Goal: Task Accomplishment & Management: Manage account settings

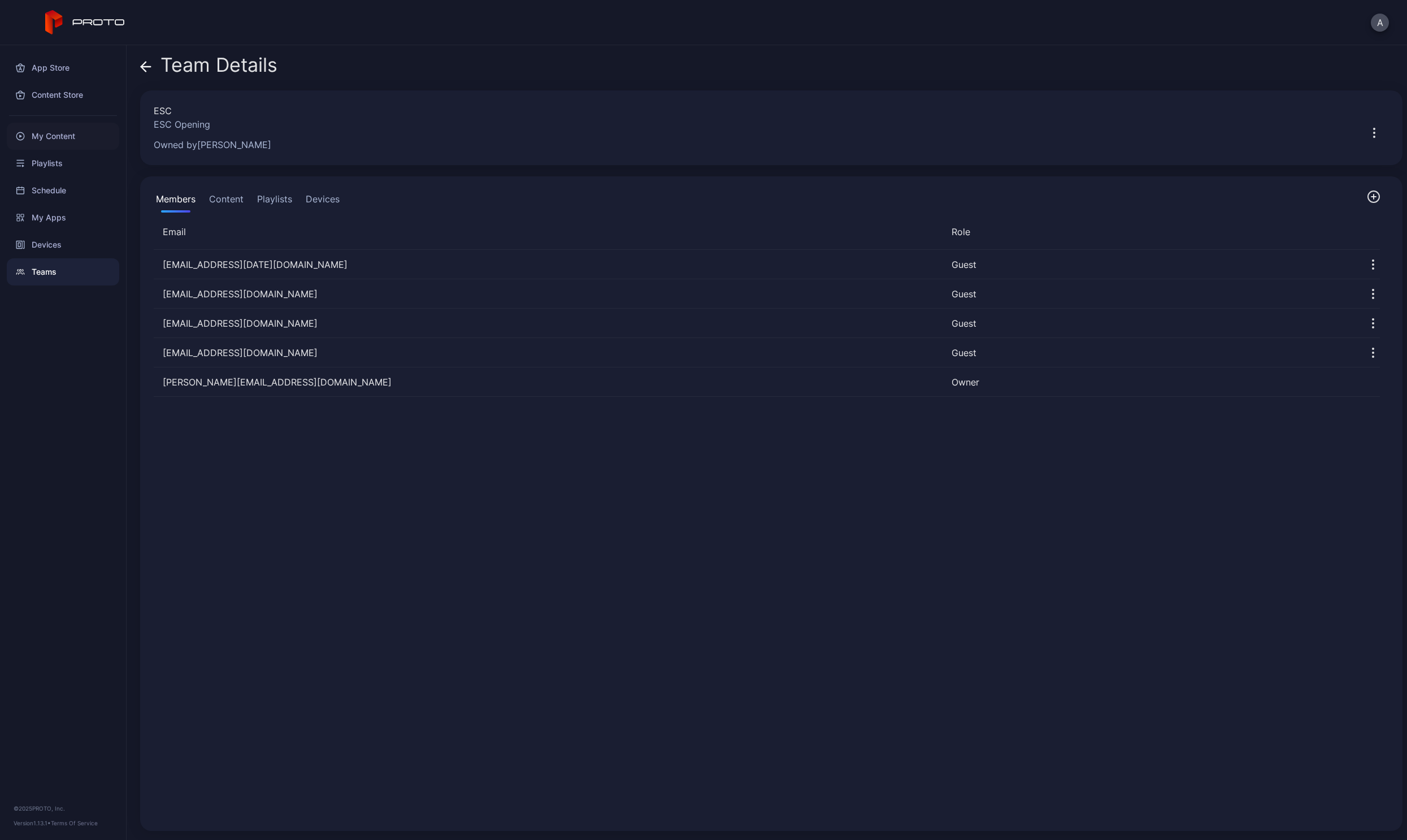
click at [57, 129] on div "My Content" at bounding box center [63, 136] width 112 height 27
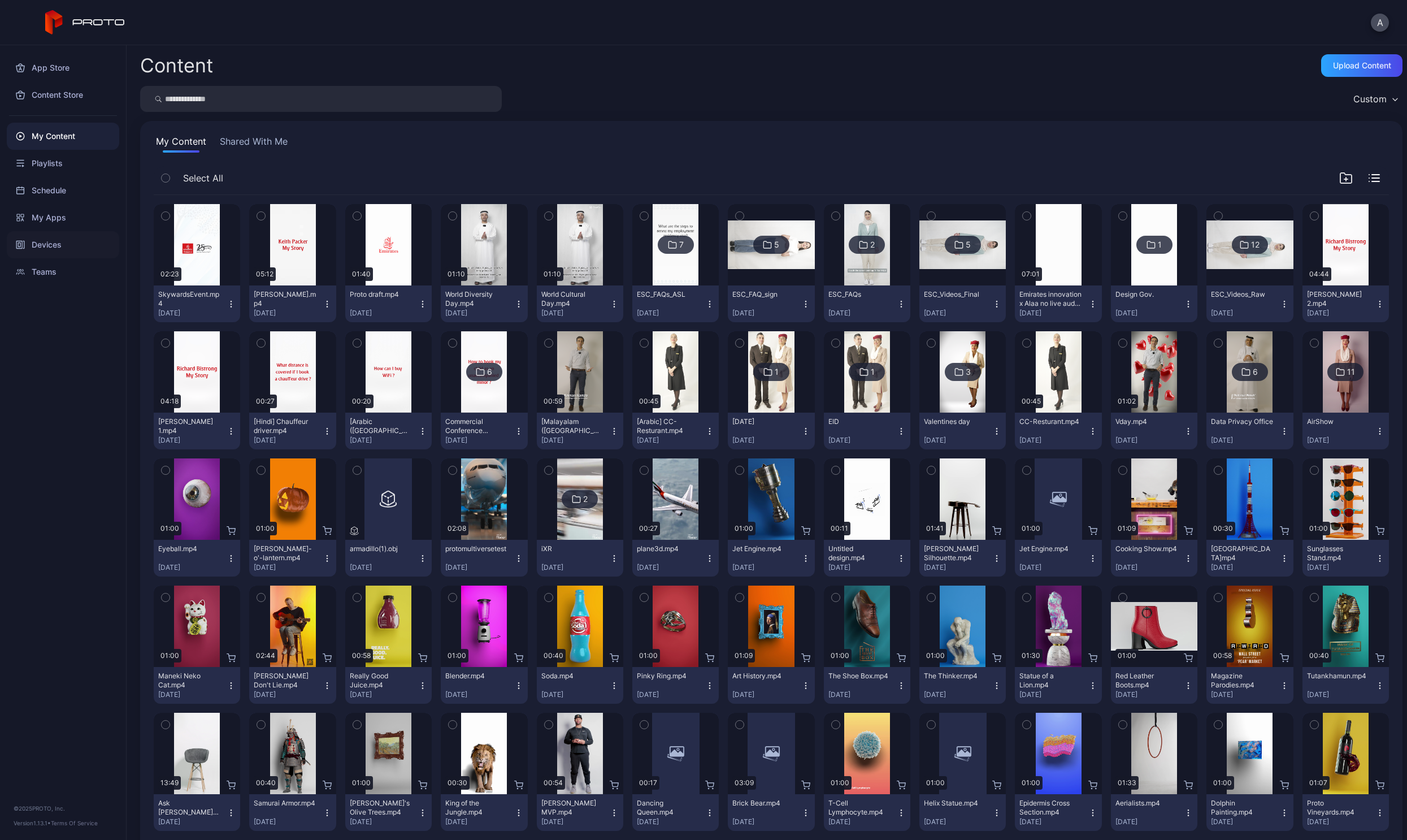
click at [62, 252] on div "Devices" at bounding box center [63, 244] width 112 height 27
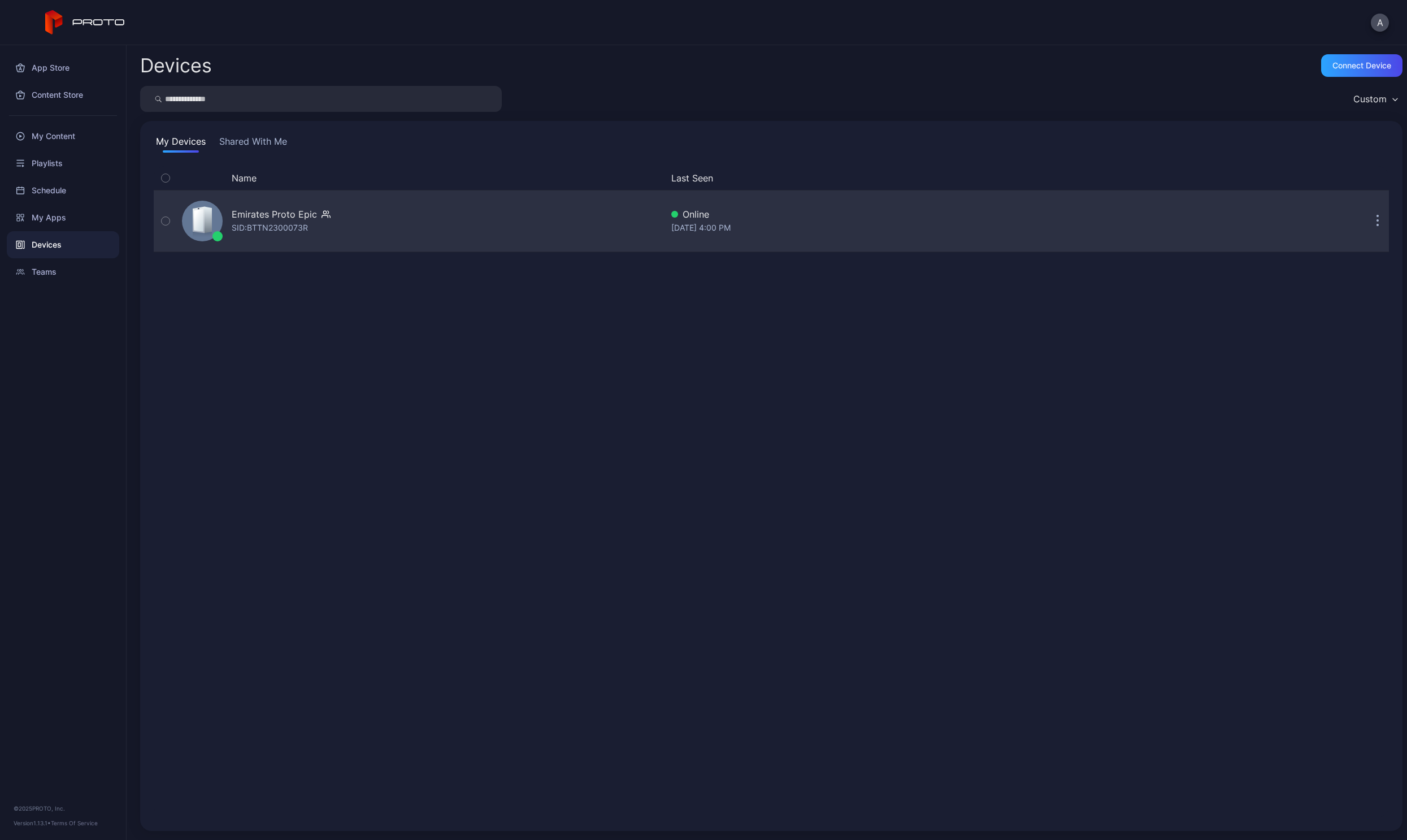
click at [257, 228] on div "SID: BTTN2300073R" at bounding box center [269, 227] width 76 height 13
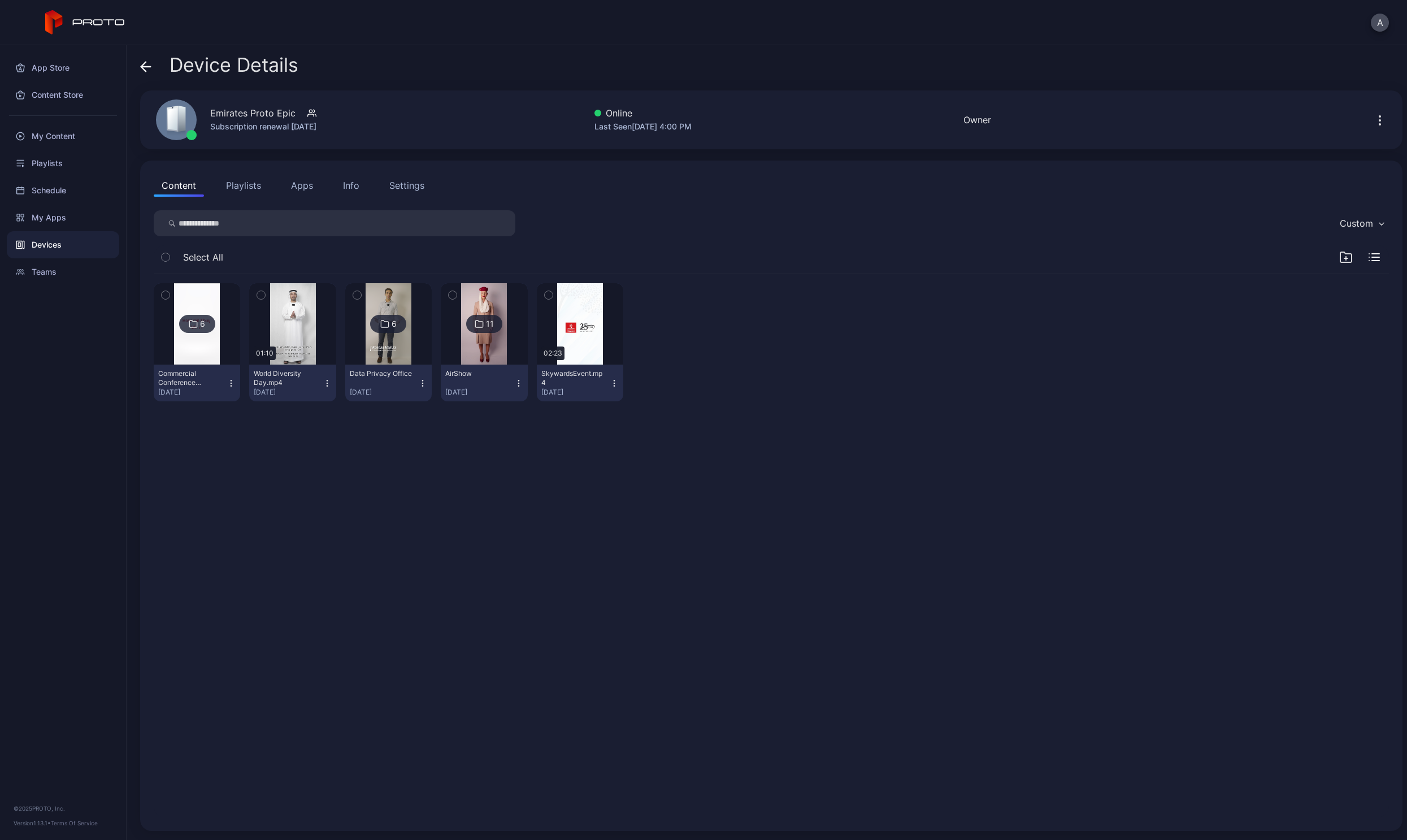
click at [326, 382] on icon "button" at bounding box center [327, 383] width 9 height 9
click at [297, 425] on button "Unassign" at bounding box center [291, 425] width 96 height 36
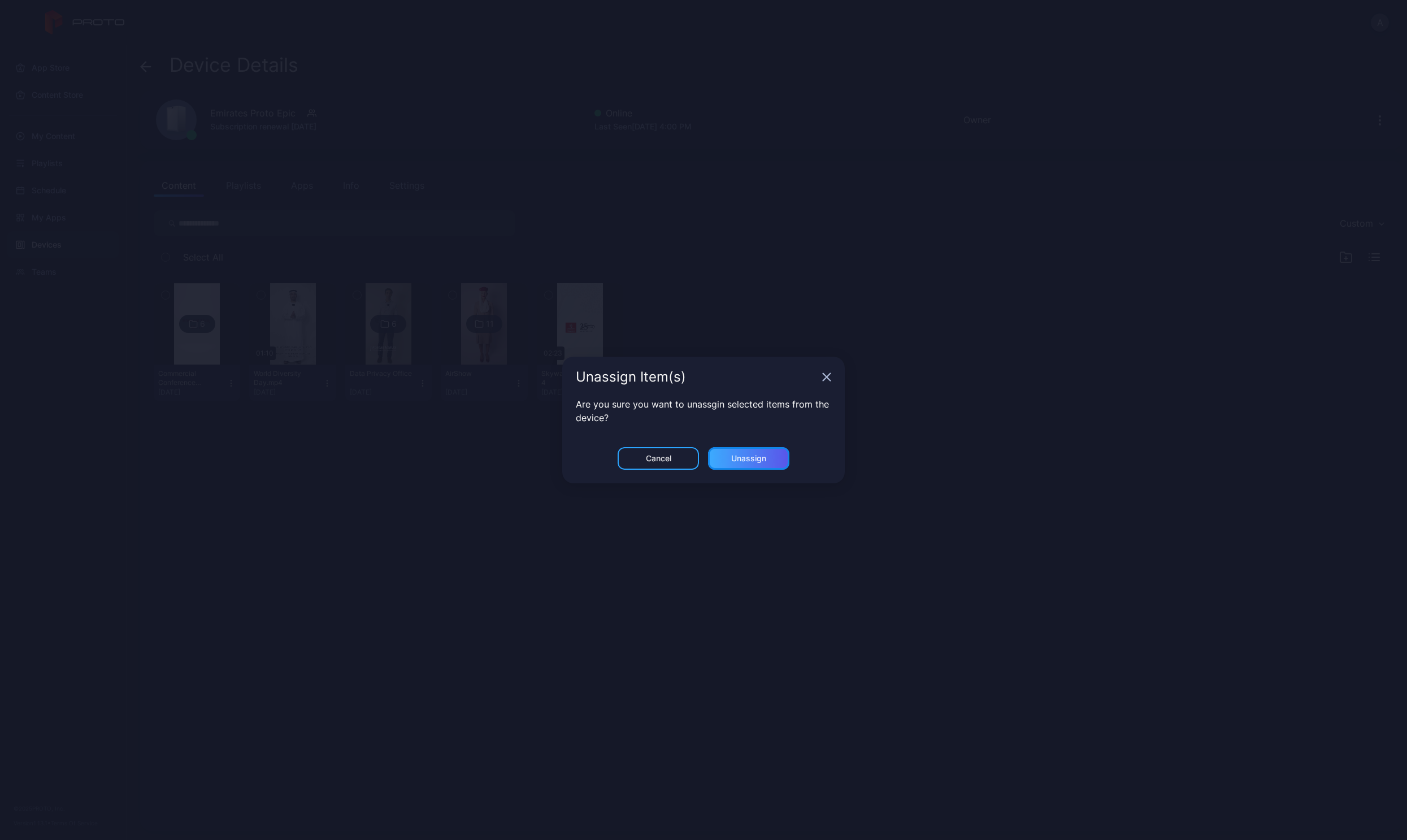
click at [756, 456] on div "Unassign" at bounding box center [749, 458] width 35 height 9
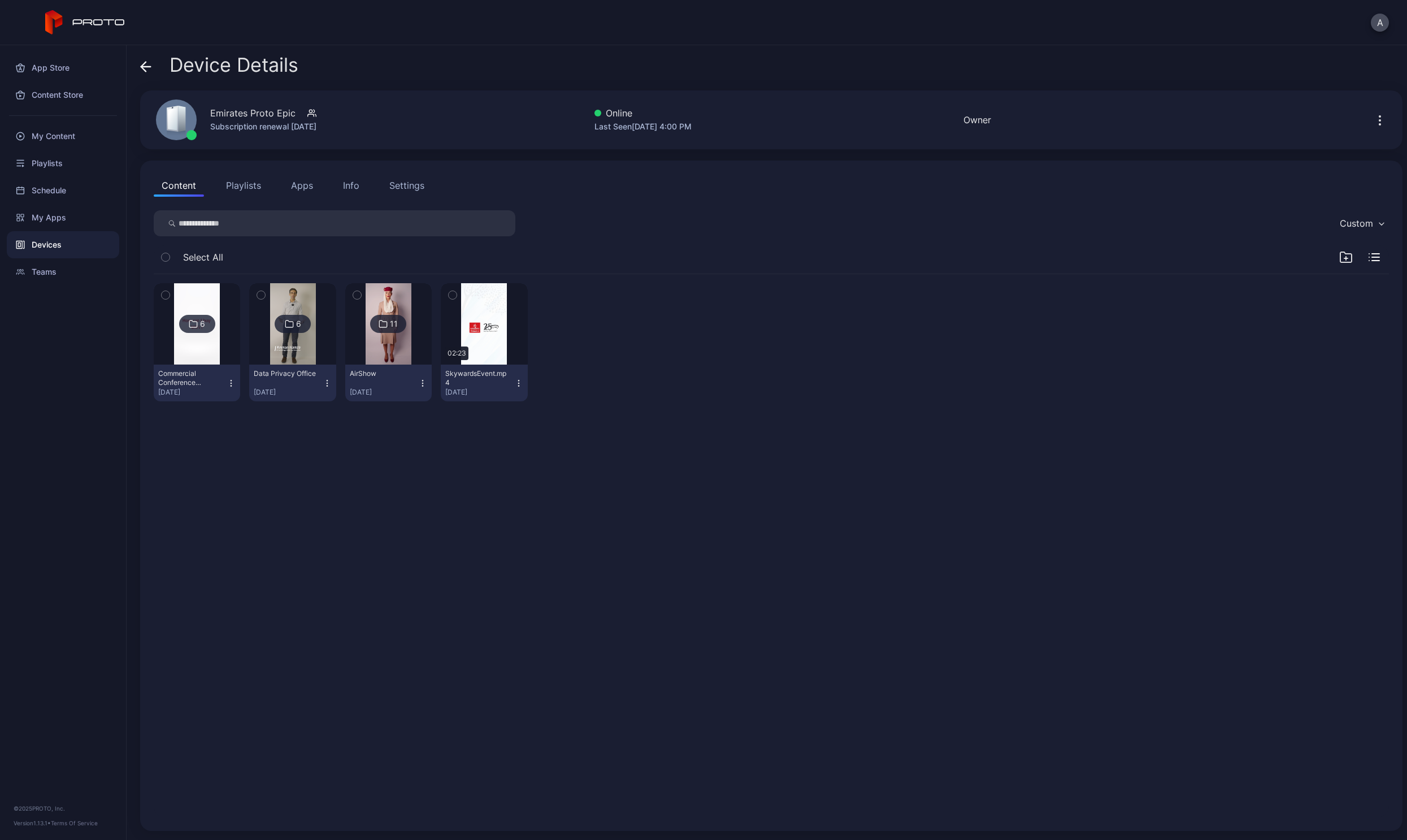
click at [231, 393] on button "Commercial Conference 20092024 [DATE]" at bounding box center [196, 382] width 86 height 36
click at [199, 434] on button "Unassign" at bounding box center [196, 425] width 96 height 36
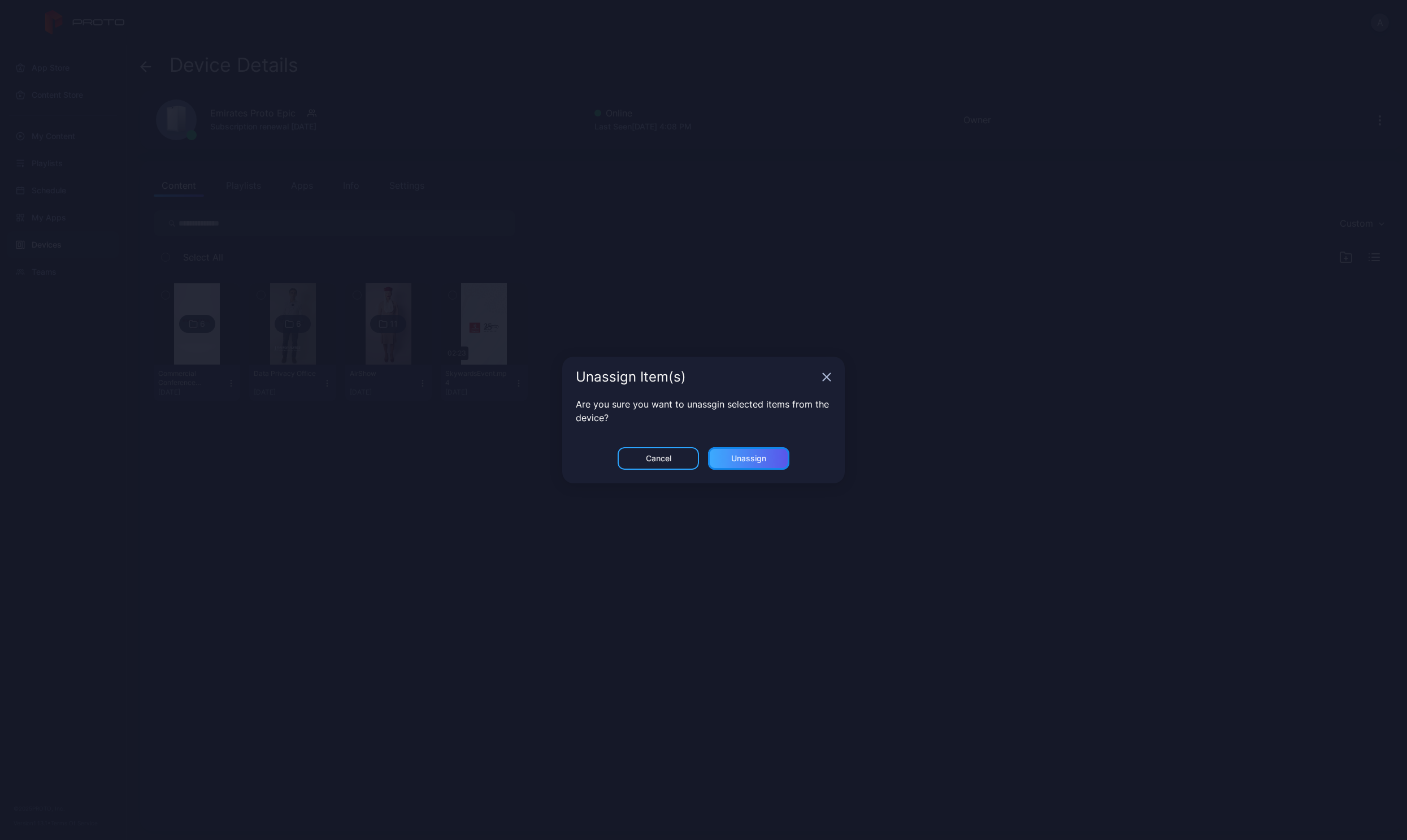
click at [762, 467] on div "Unassign" at bounding box center [749, 458] width 81 height 22
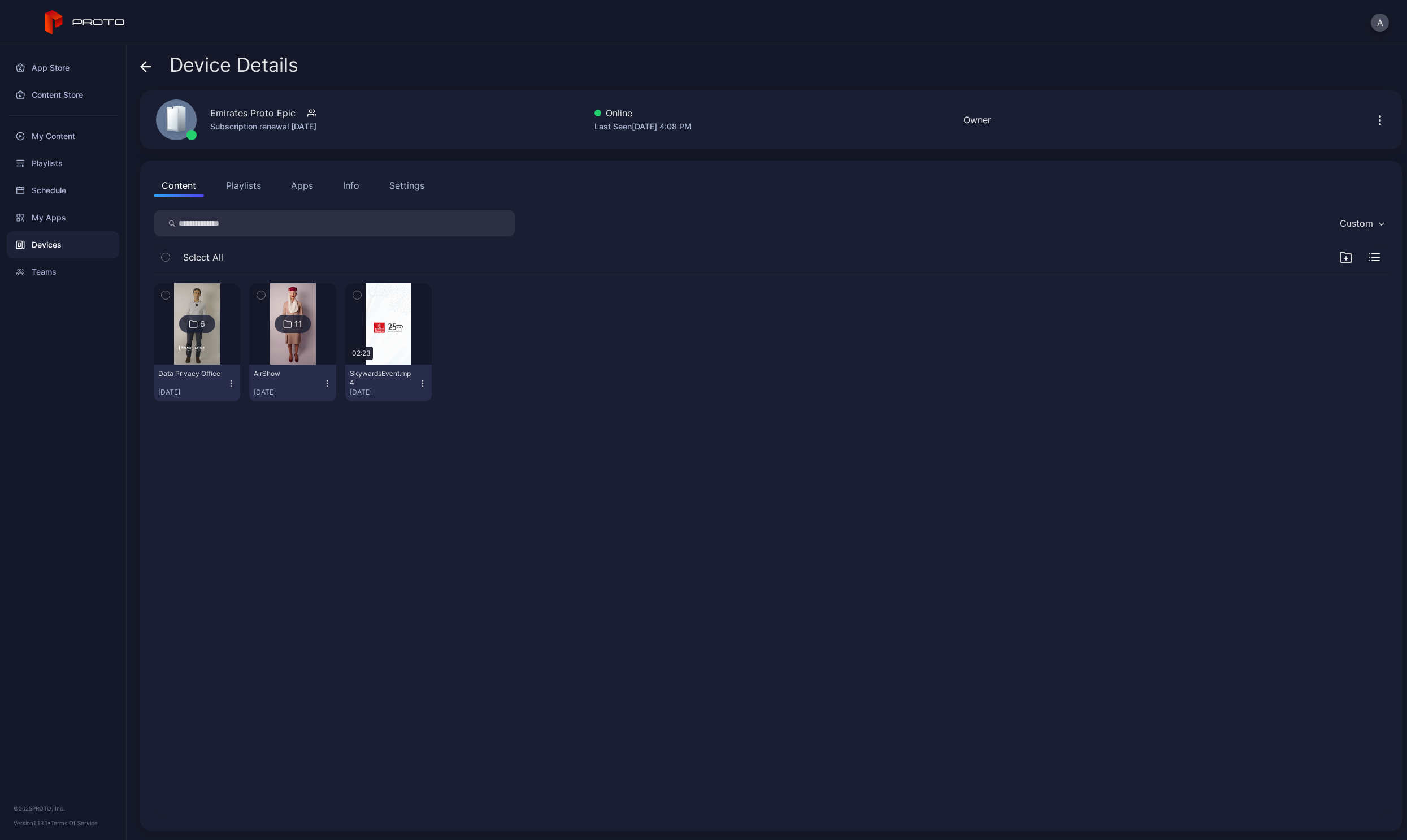
click at [231, 385] on icon "button" at bounding box center [231, 385] width 1 height 1
click at [200, 426] on button "Unassign" at bounding box center [196, 425] width 96 height 36
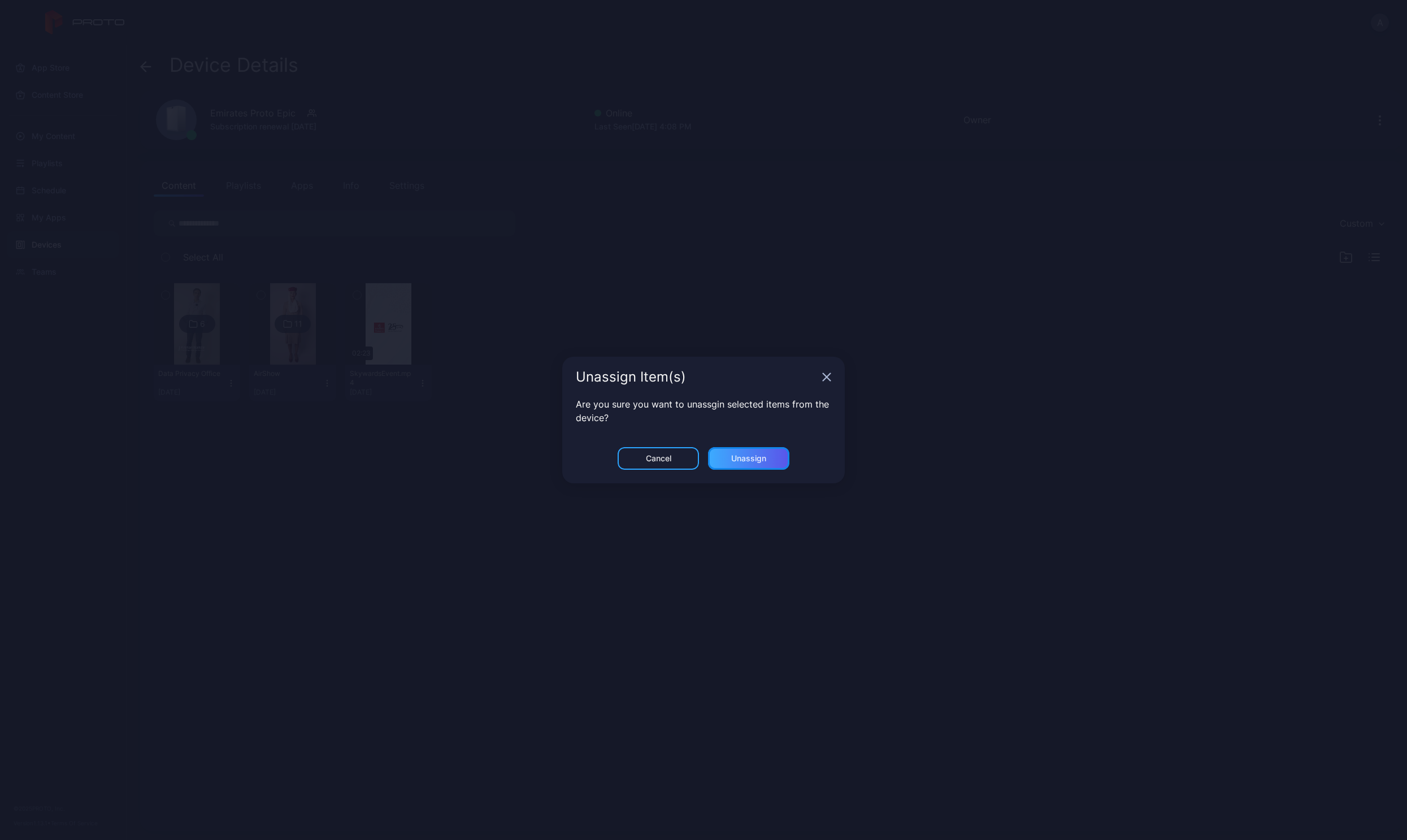
click at [744, 464] on div "Unassign" at bounding box center [749, 458] width 81 height 22
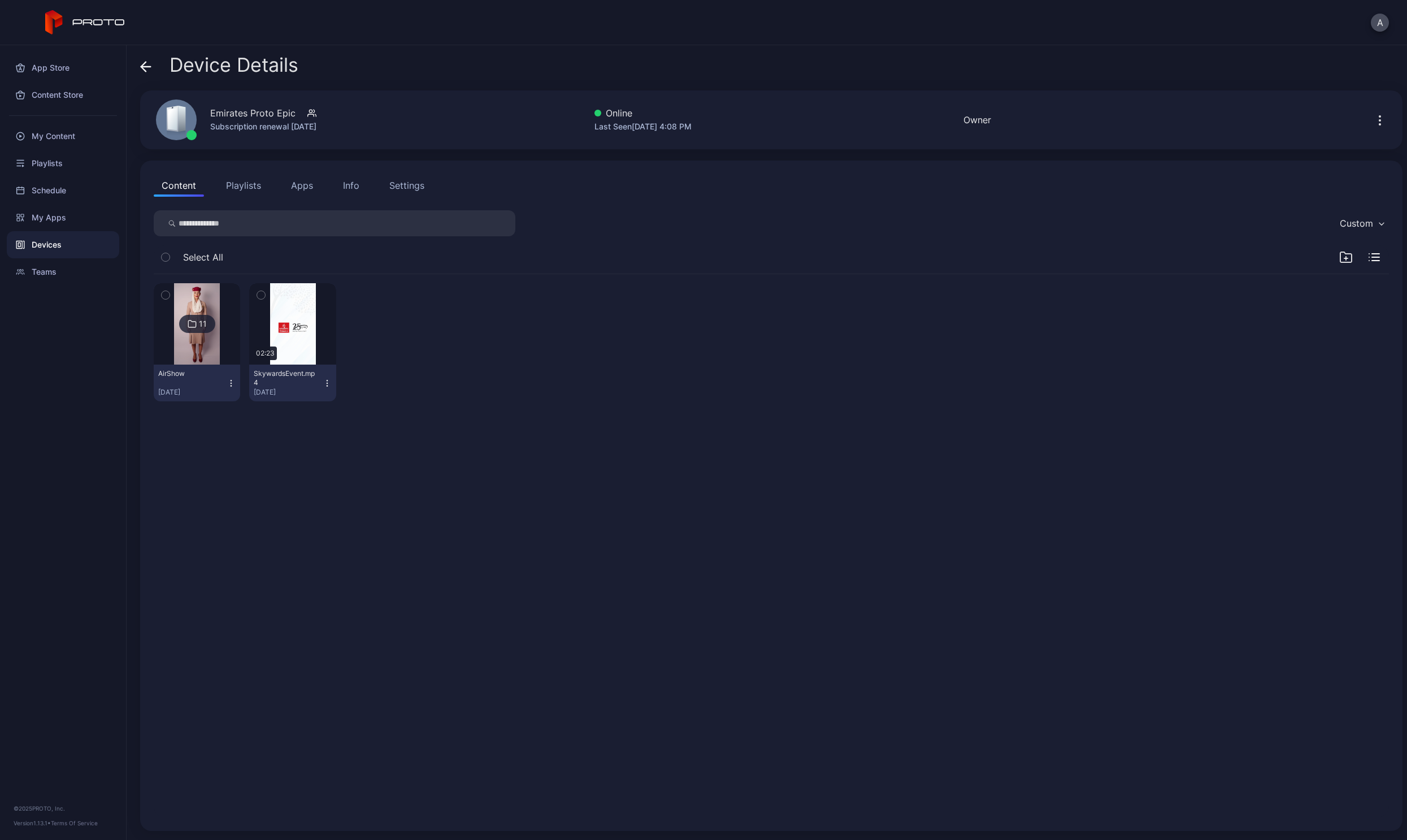
click at [234, 386] on icon "button" at bounding box center [231, 383] width 9 height 9
click at [186, 432] on button "Unassign" at bounding box center [196, 425] width 96 height 36
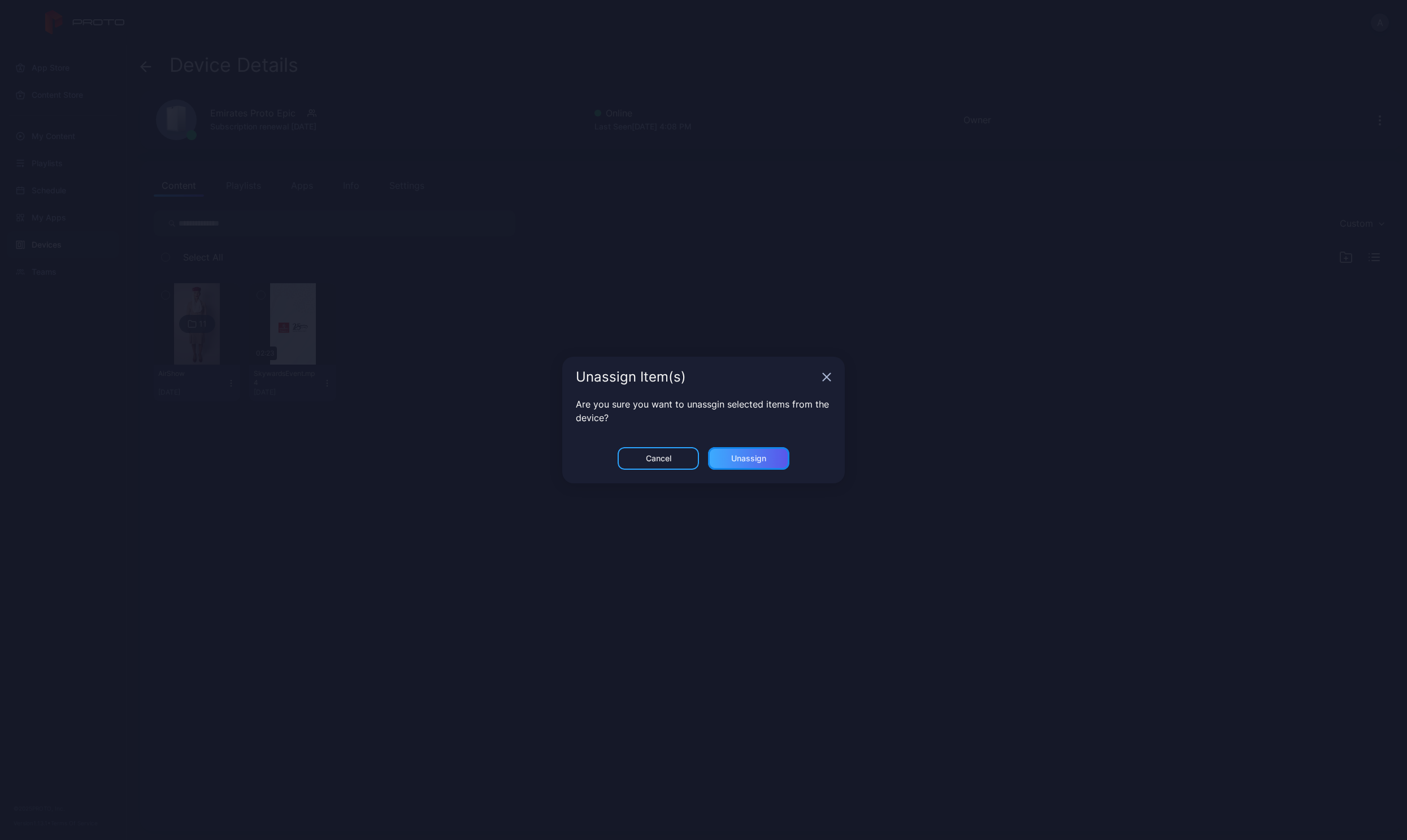
click at [749, 464] on div "Unassign" at bounding box center [749, 458] width 81 height 22
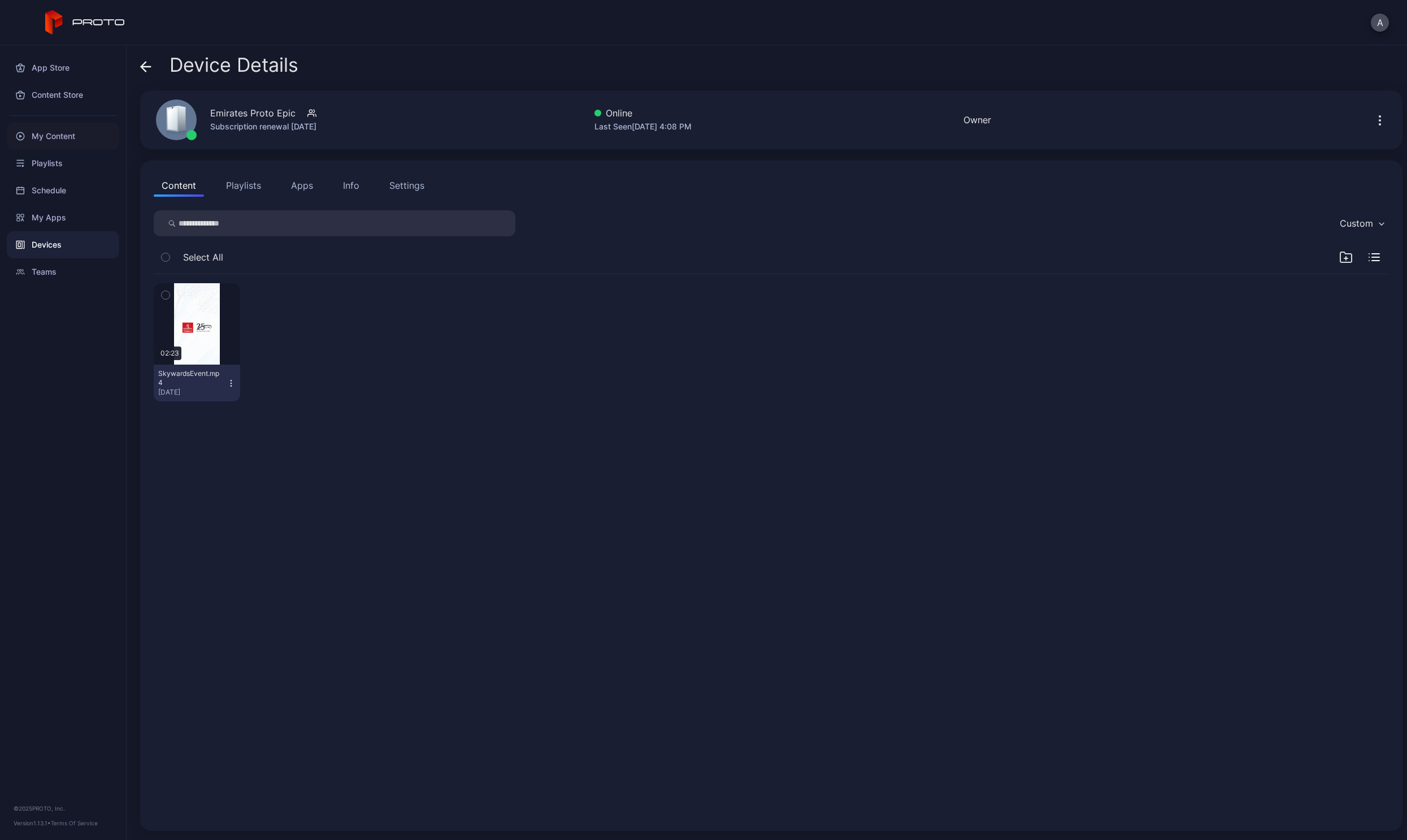
click at [39, 138] on div "My Content" at bounding box center [63, 136] width 112 height 27
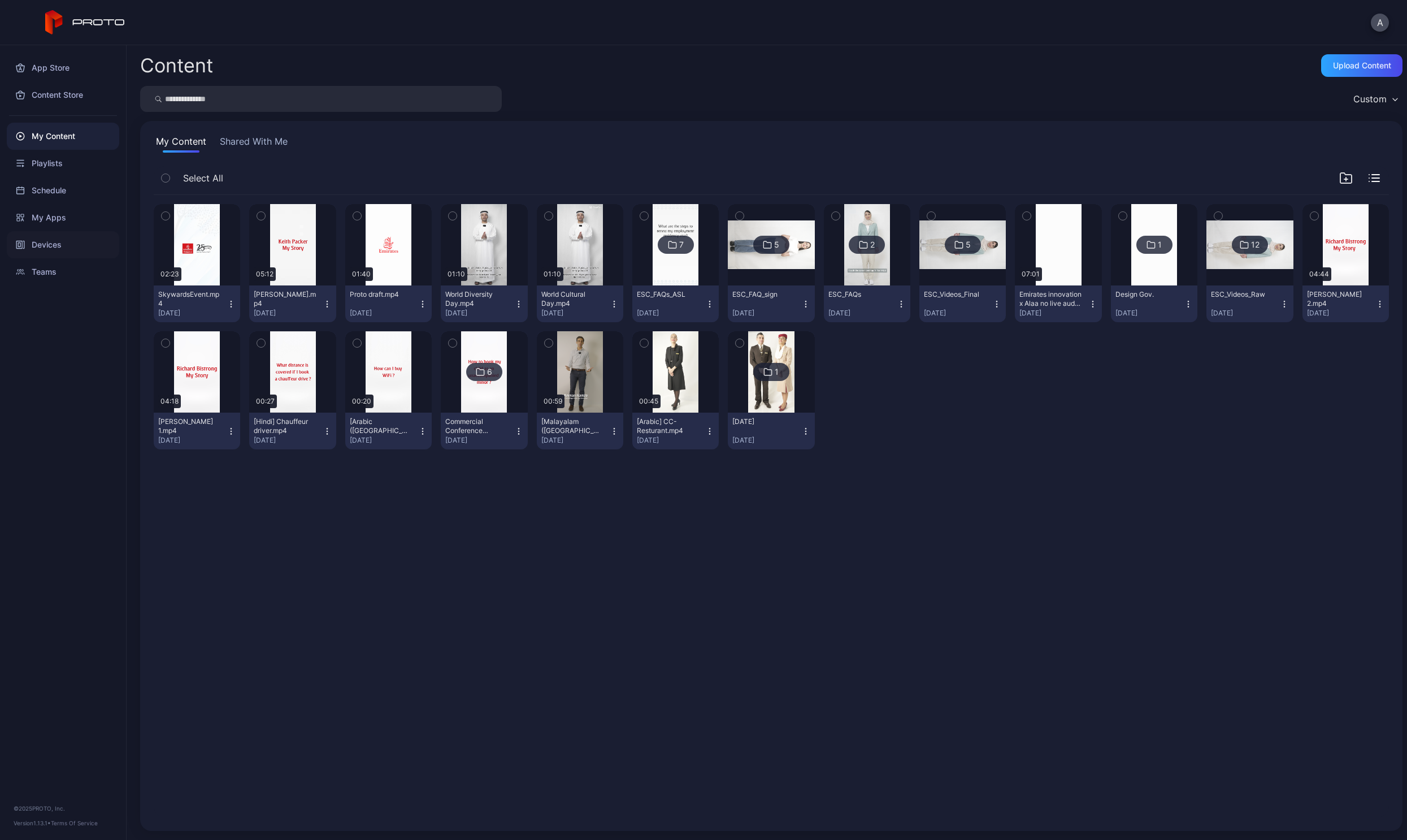
click at [39, 236] on div "Devices" at bounding box center [63, 244] width 112 height 27
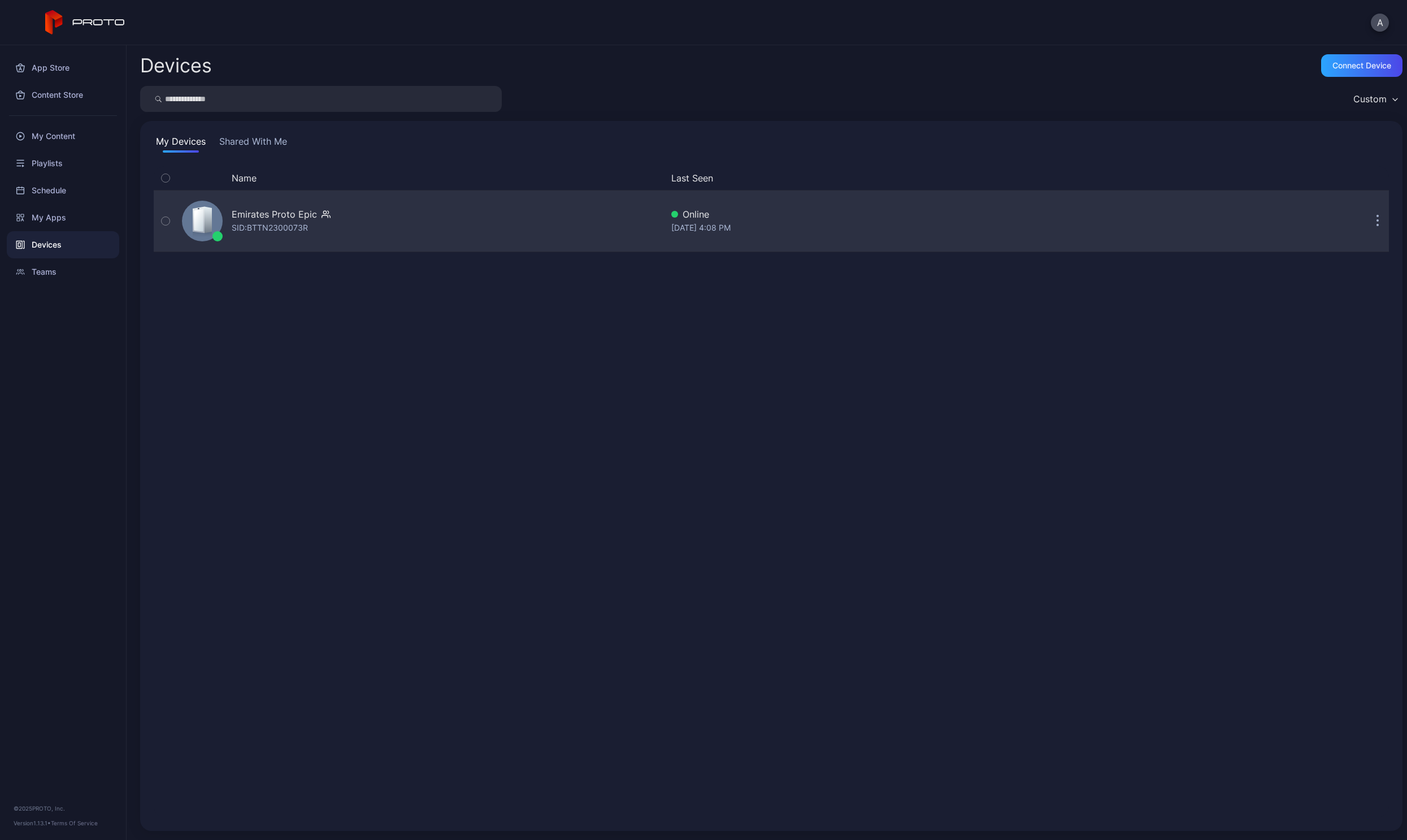
click at [260, 241] on div "Emirates Proto Epic SID: BTTN2300073R" at bounding box center [420, 221] width 485 height 57
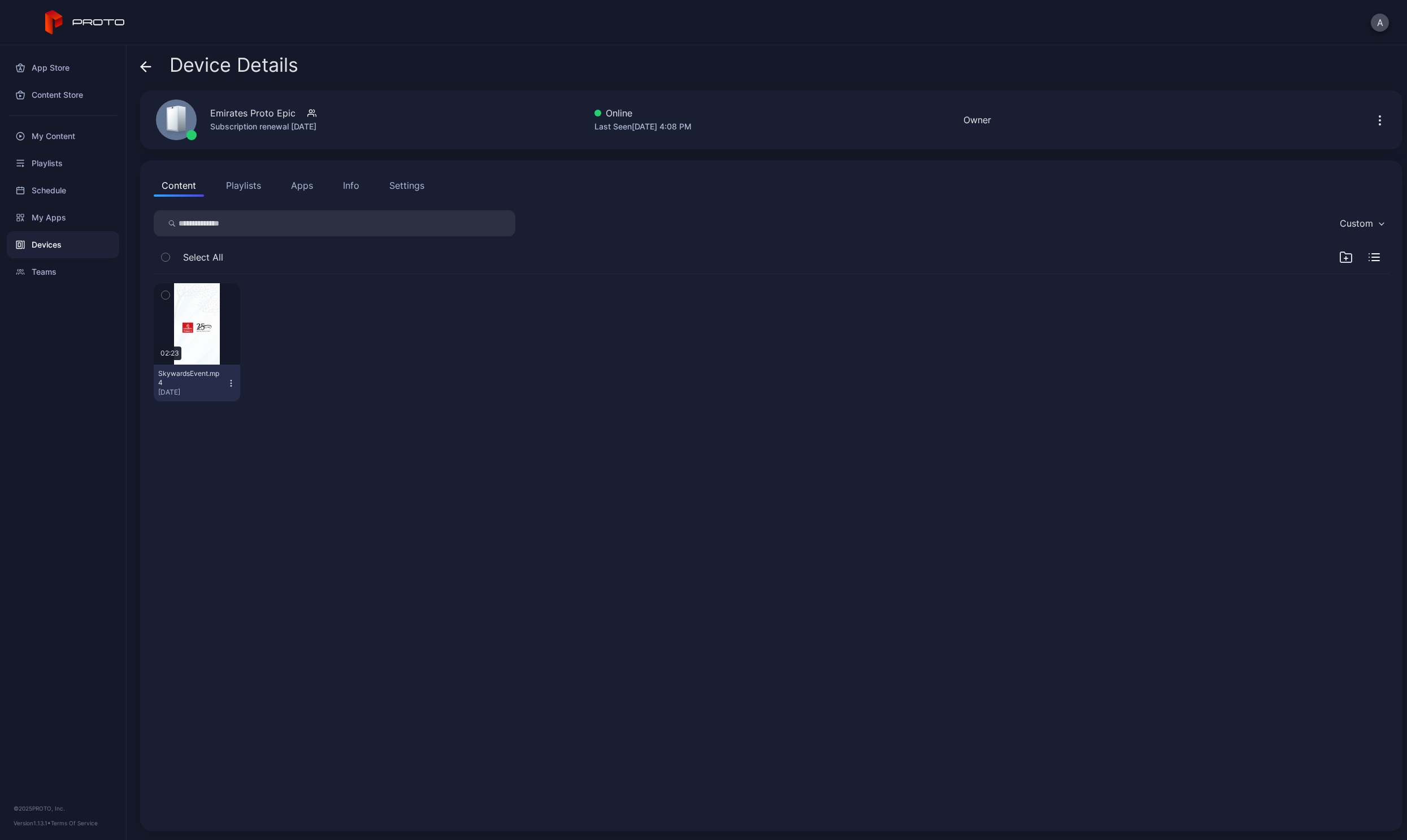
click at [255, 185] on button "Playlists" at bounding box center [244, 185] width 51 height 22
click at [313, 190] on button "Apps" at bounding box center [302, 185] width 38 height 22
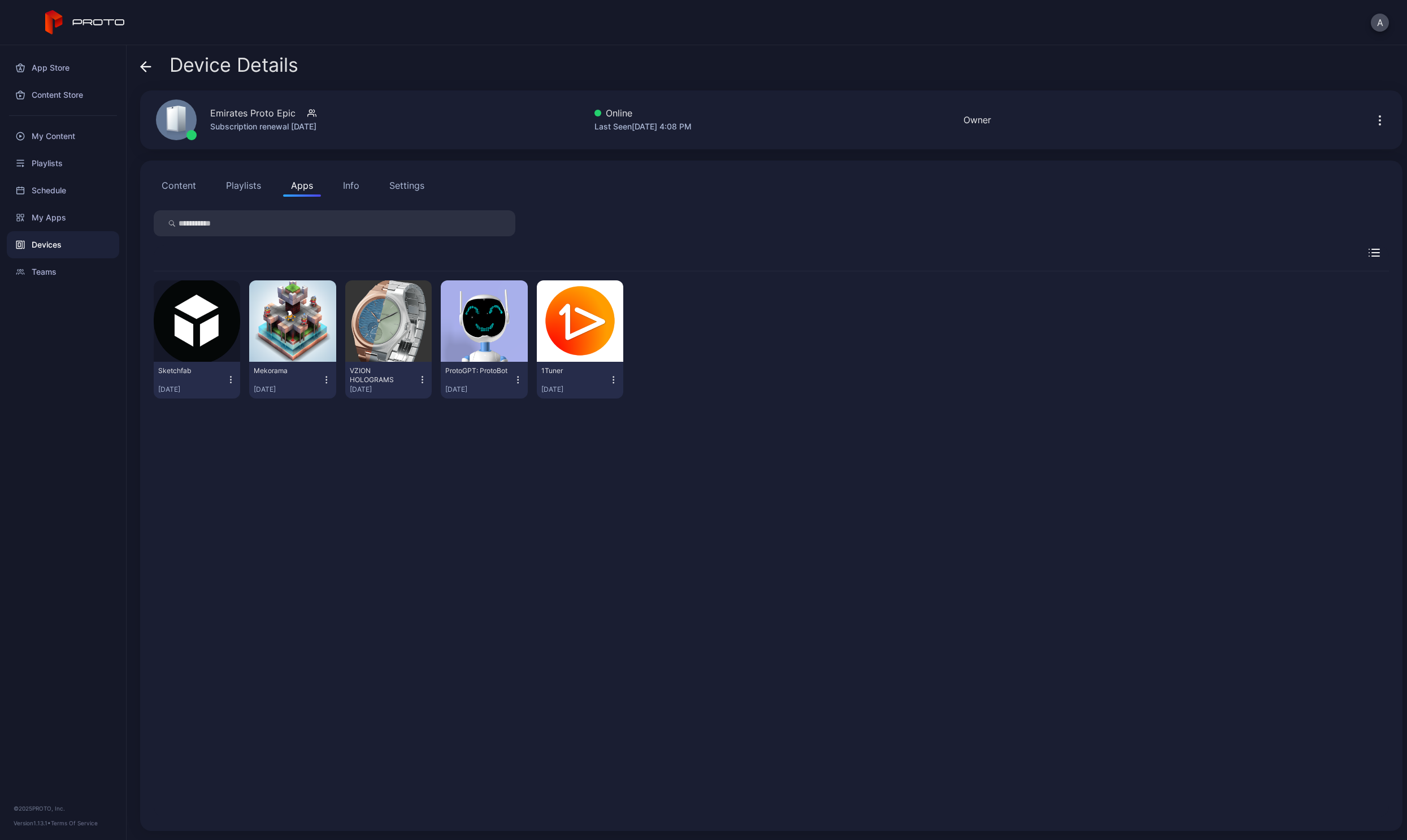
click at [232, 378] on icon "button" at bounding box center [231, 380] width 10 height 11
click at [202, 431] on button "Uninstall" at bounding box center [196, 418] width 96 height 36
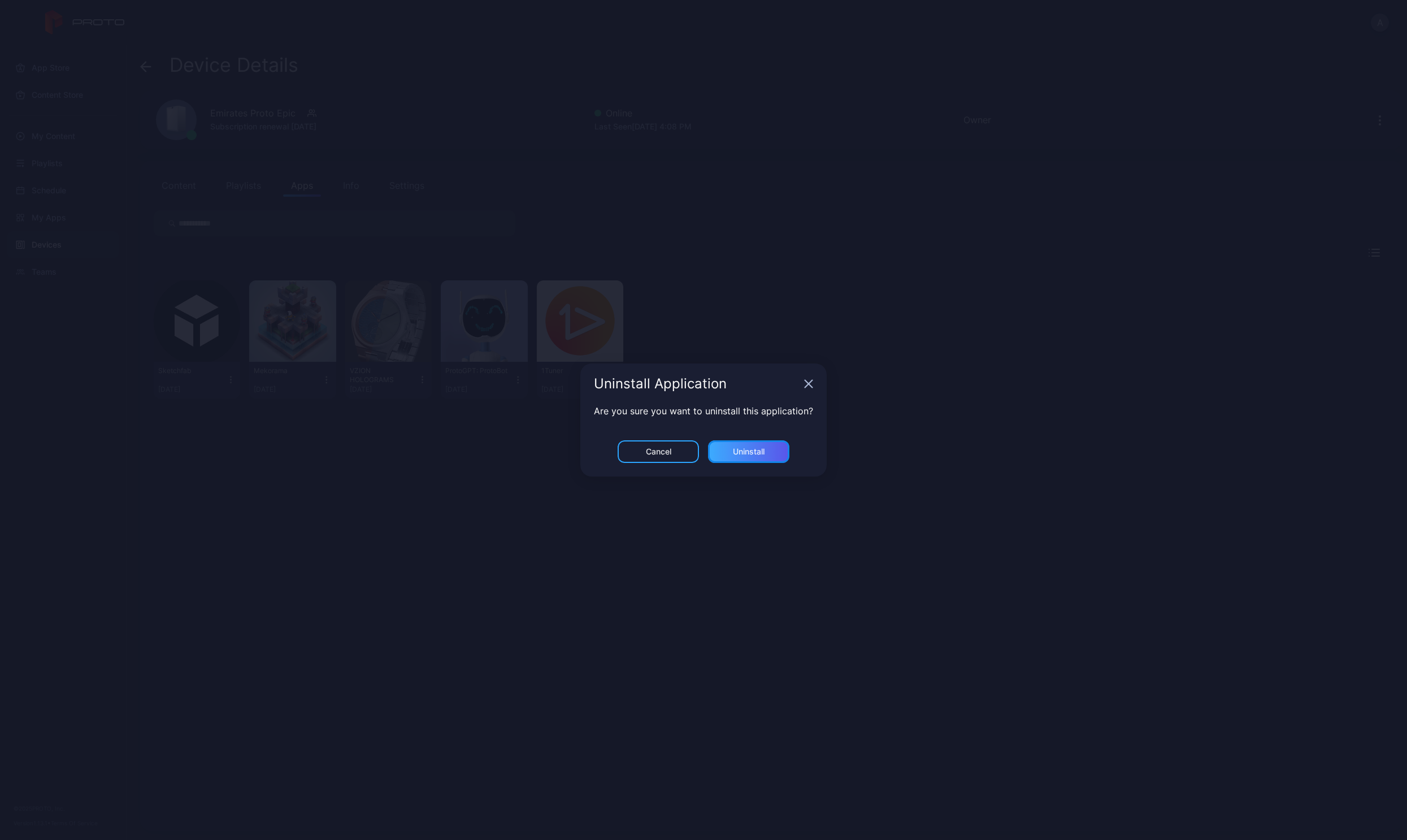
click at [753, 443] on div "Uninstall" at bounding box center [749, 451] width 81 height 22
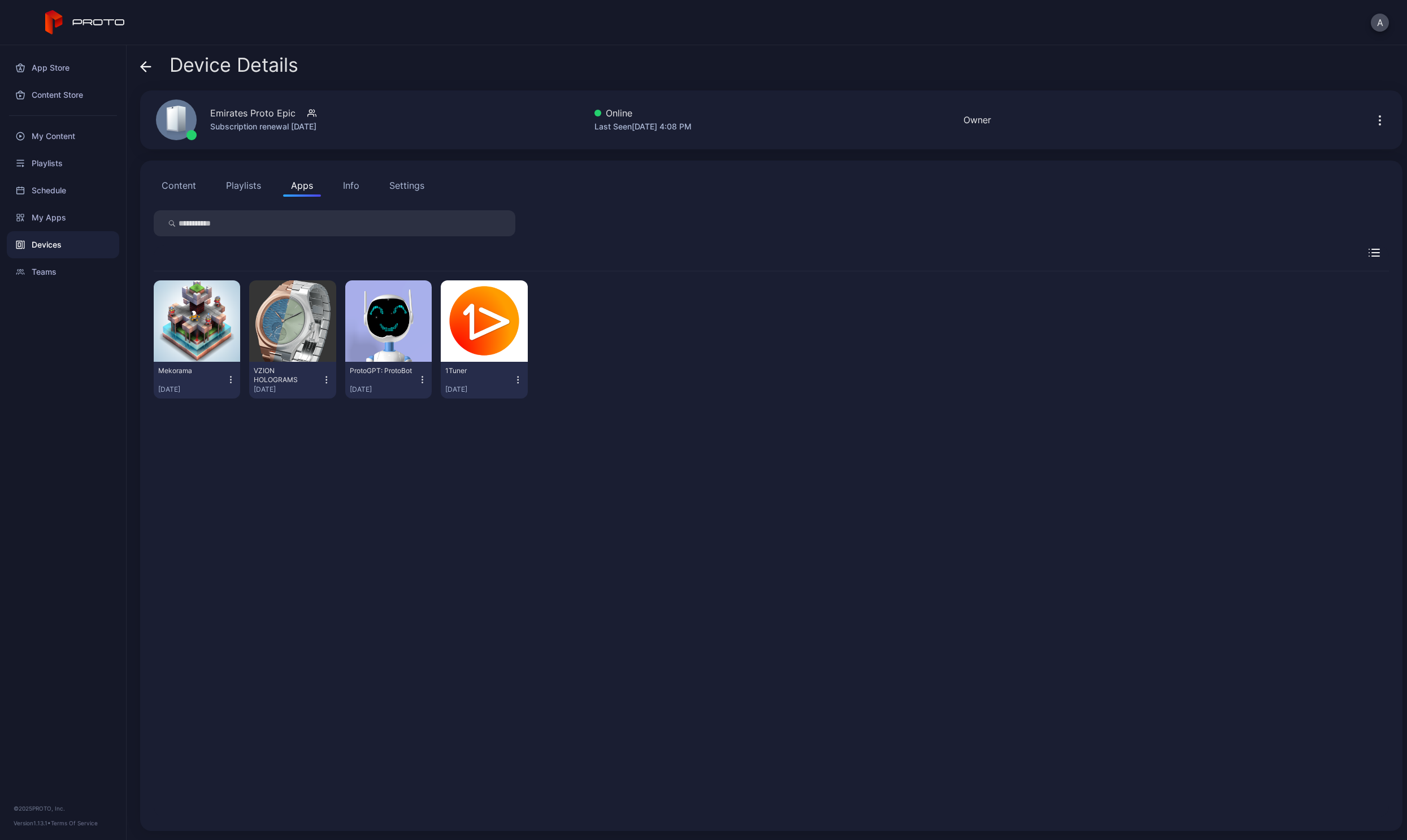
click at [227, 381] on icon "button" at bounding box center [231, 380] width 10 height 11
click at [188, 429] on button "Uninstall" at bounding box center [196, 418] width 96 height 36
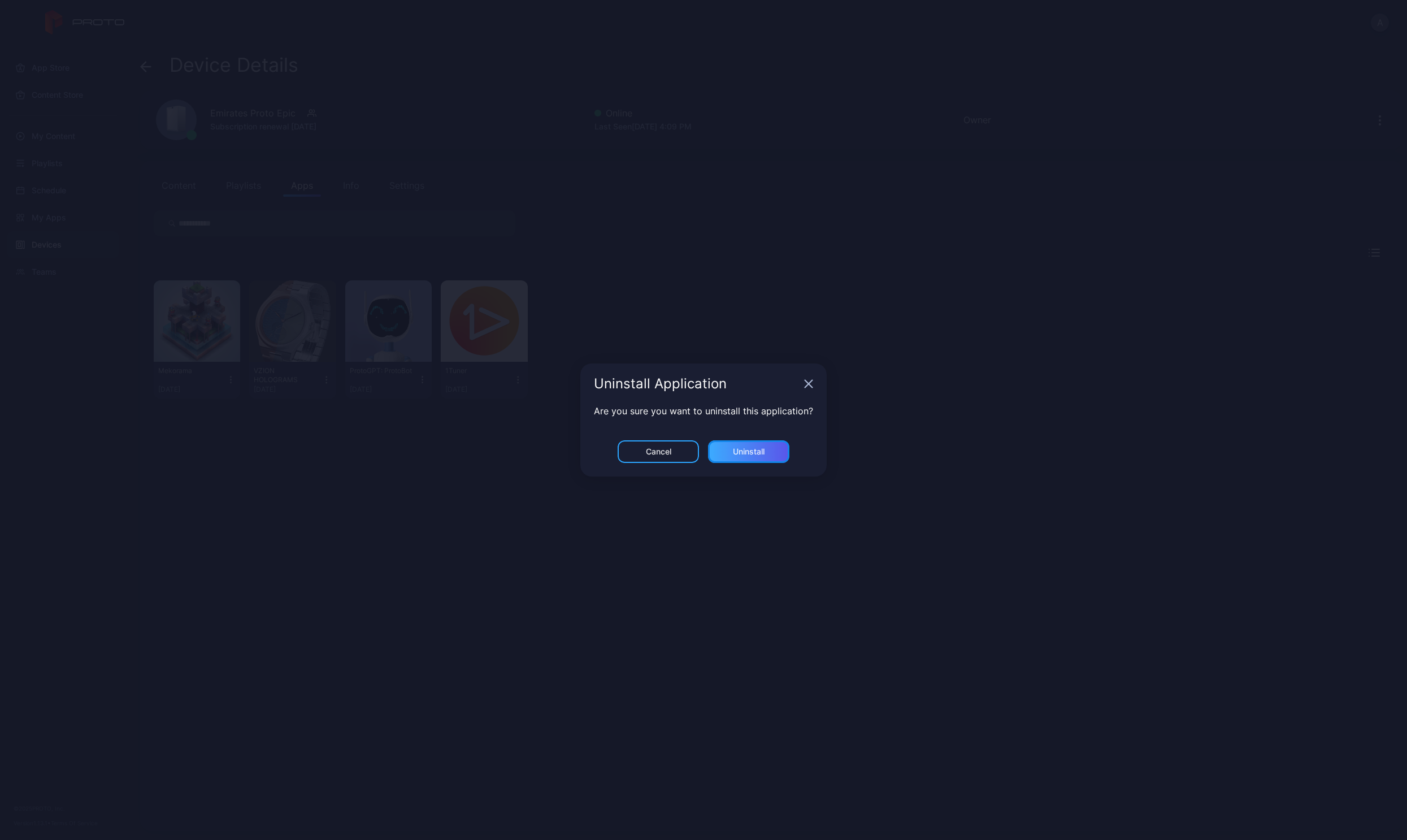
click at [756, 454] on div "Uninstall" at bounding box center [748, 451] width 32 height 9
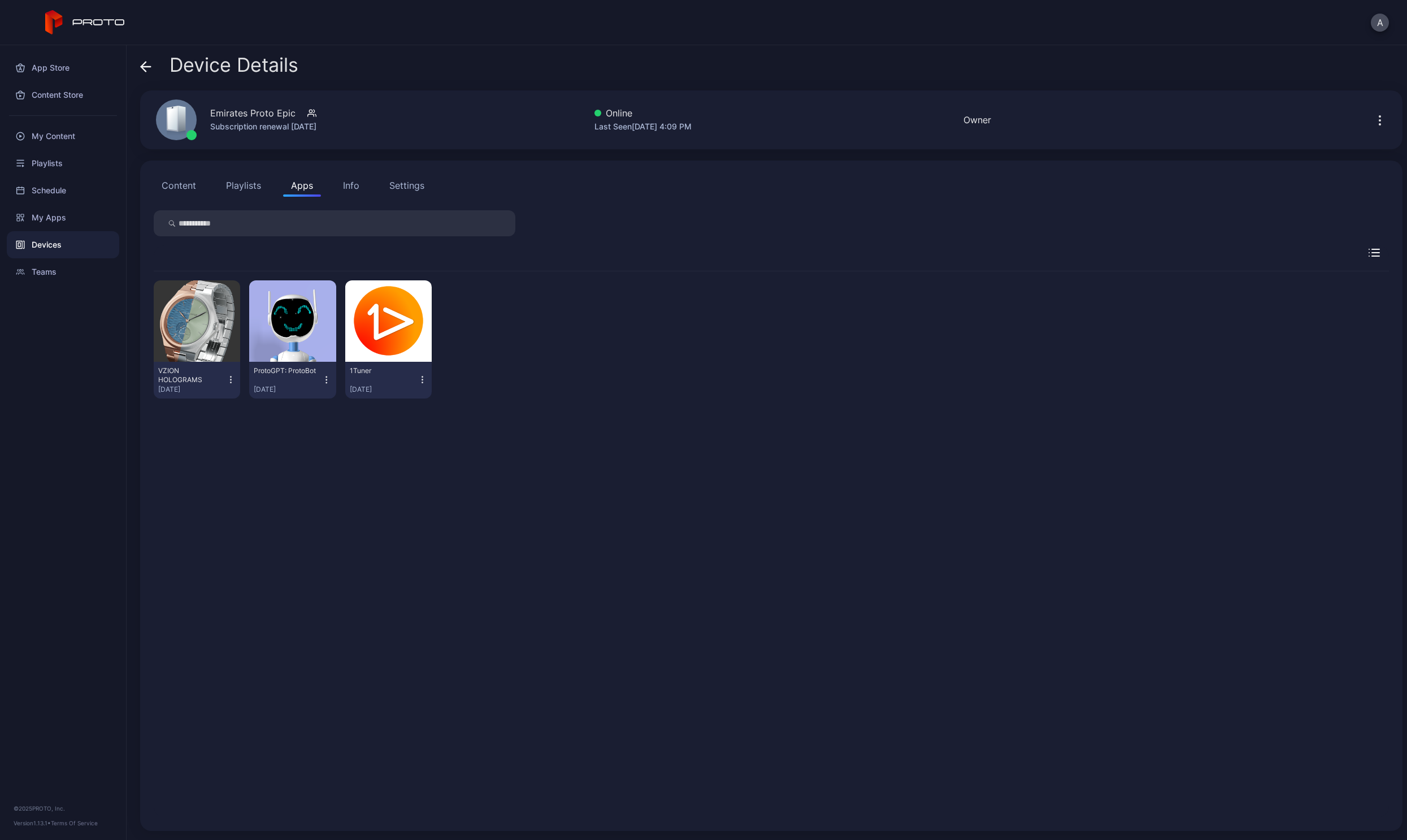
click at [233, 382] on icon "button" at bounding box center [231, 380] width 10 height 11
click at [211, 415] on button "Uninstall" at bounding box center [196, 418] width 96 height 36
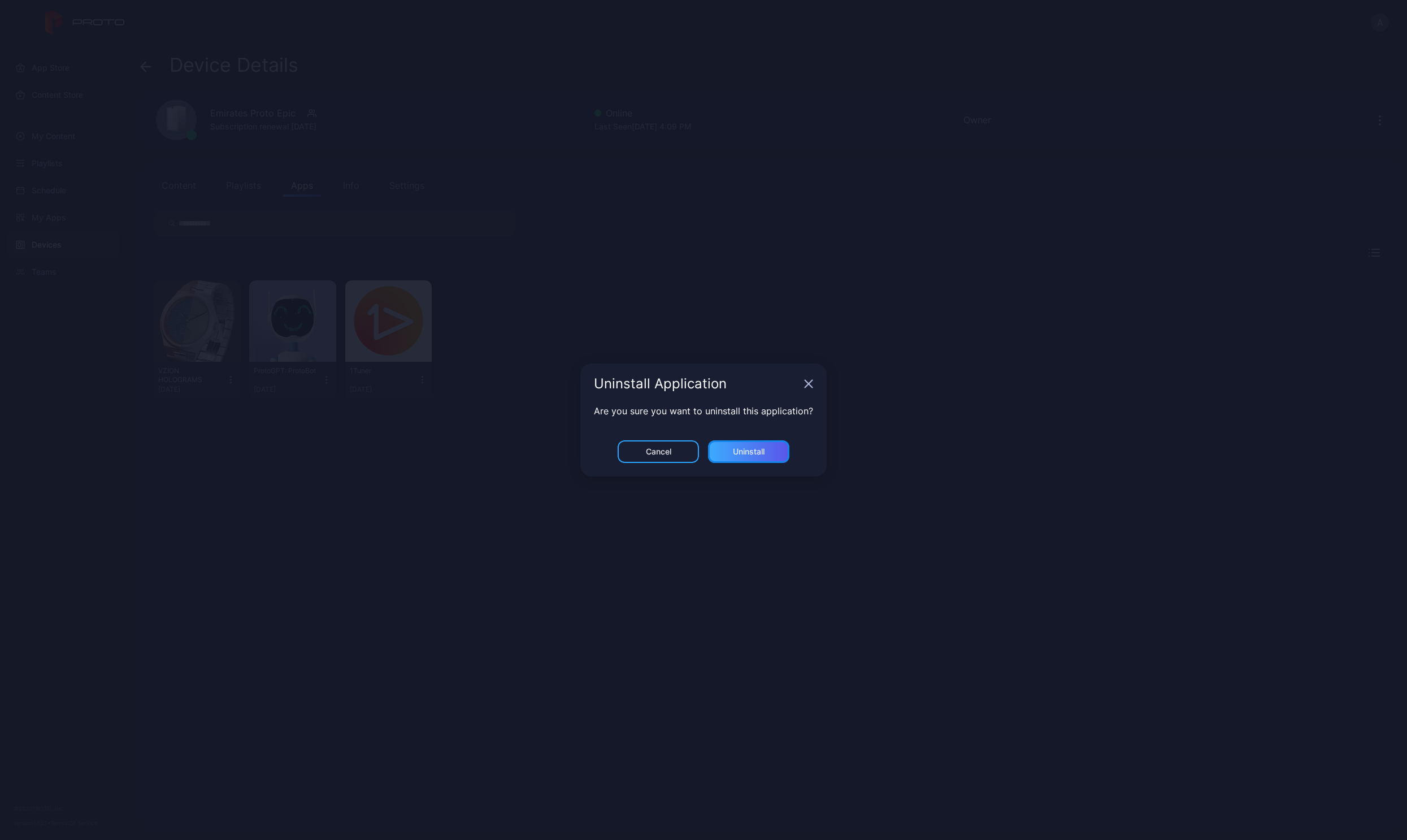
click at [764, 454] on div "Uninstall" at bounding box center [748, 451] width 32 height 9
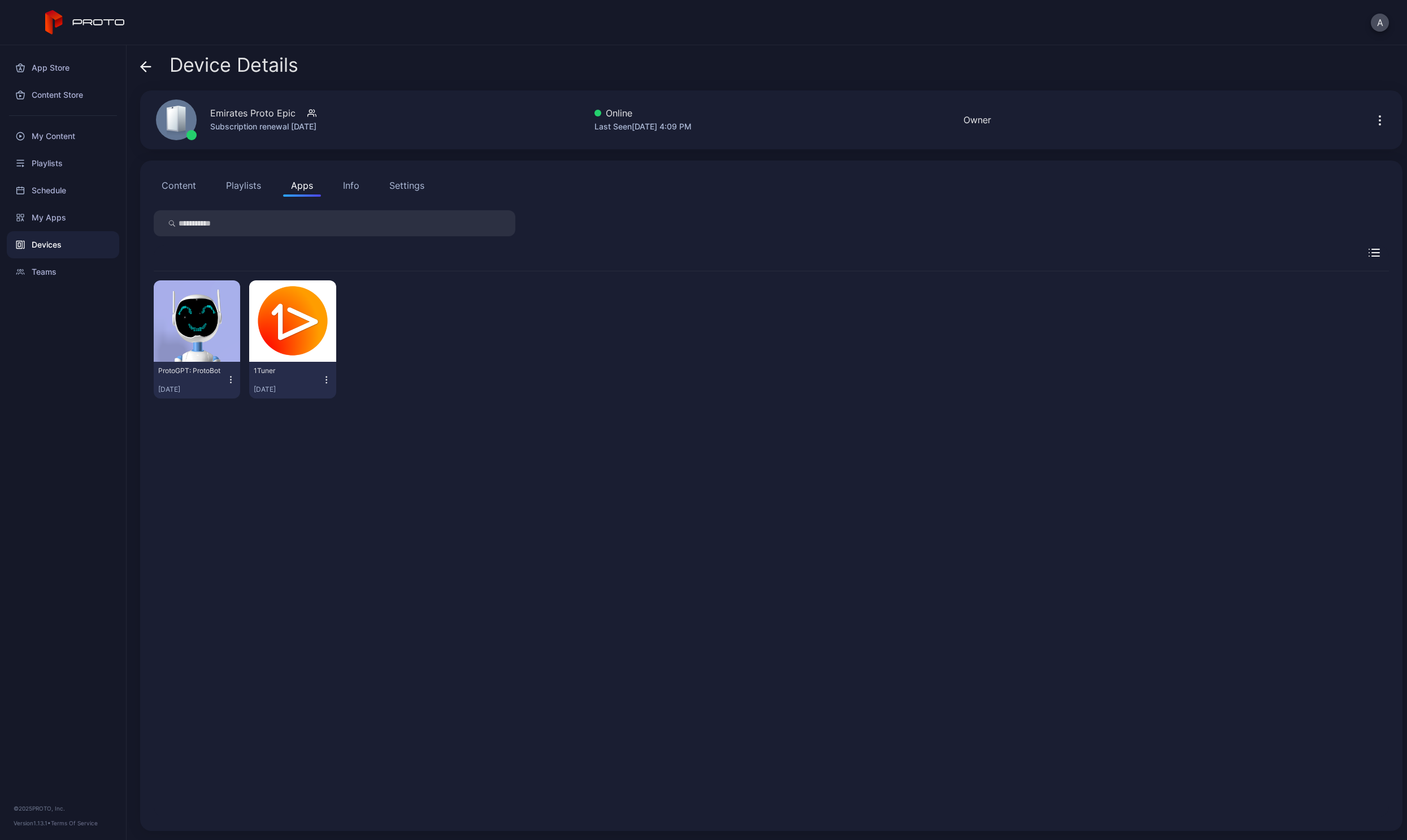
click at [323, 380] on icon "button" at bounding box center [326, 380] width 10 height 11
click at [290, 416] on button "Uninstall" at bounding box center [291, 418] width 96 height 36
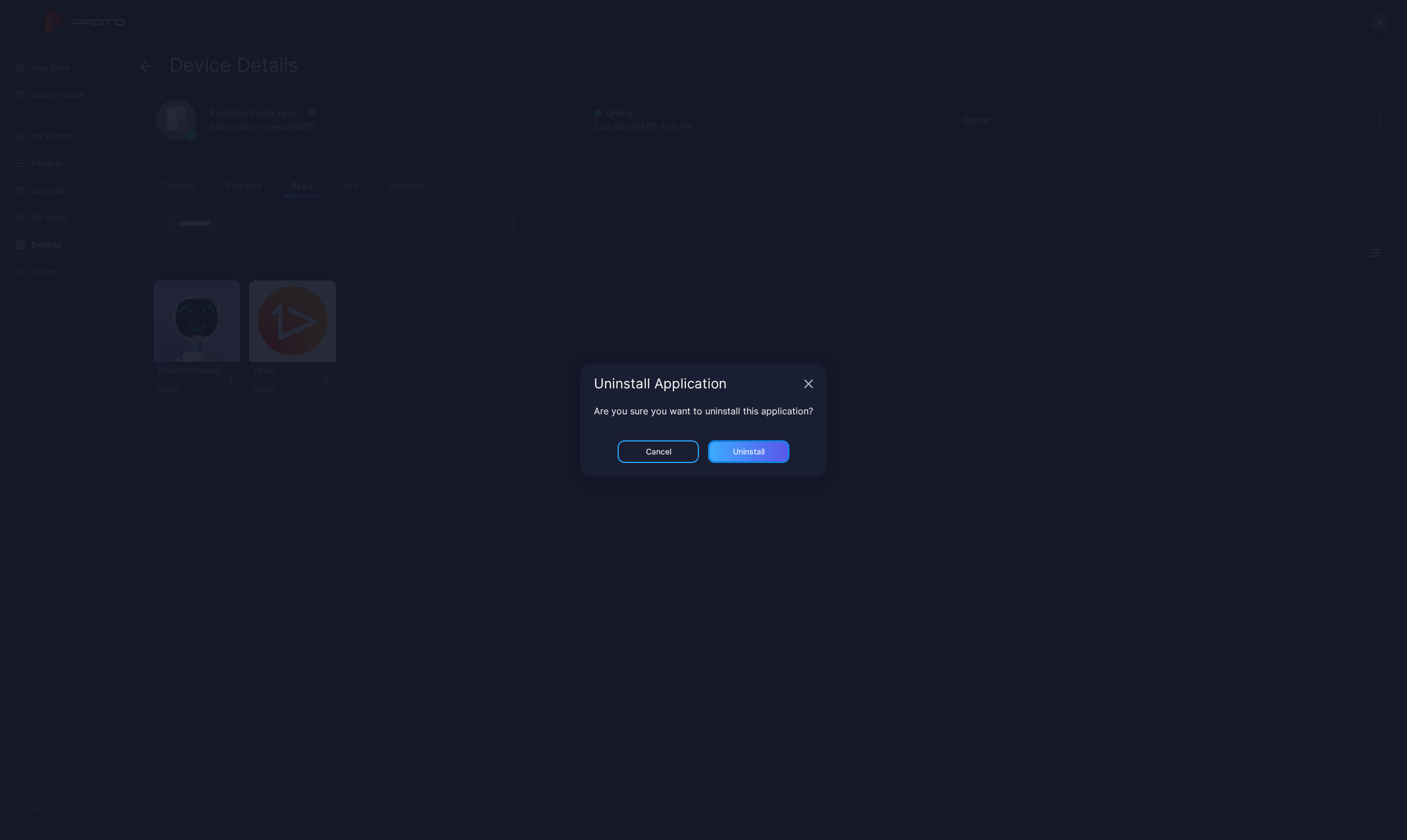
click at [773, 455] on div "Uninstall" at bounding box center [749, 451] width 81 height 22
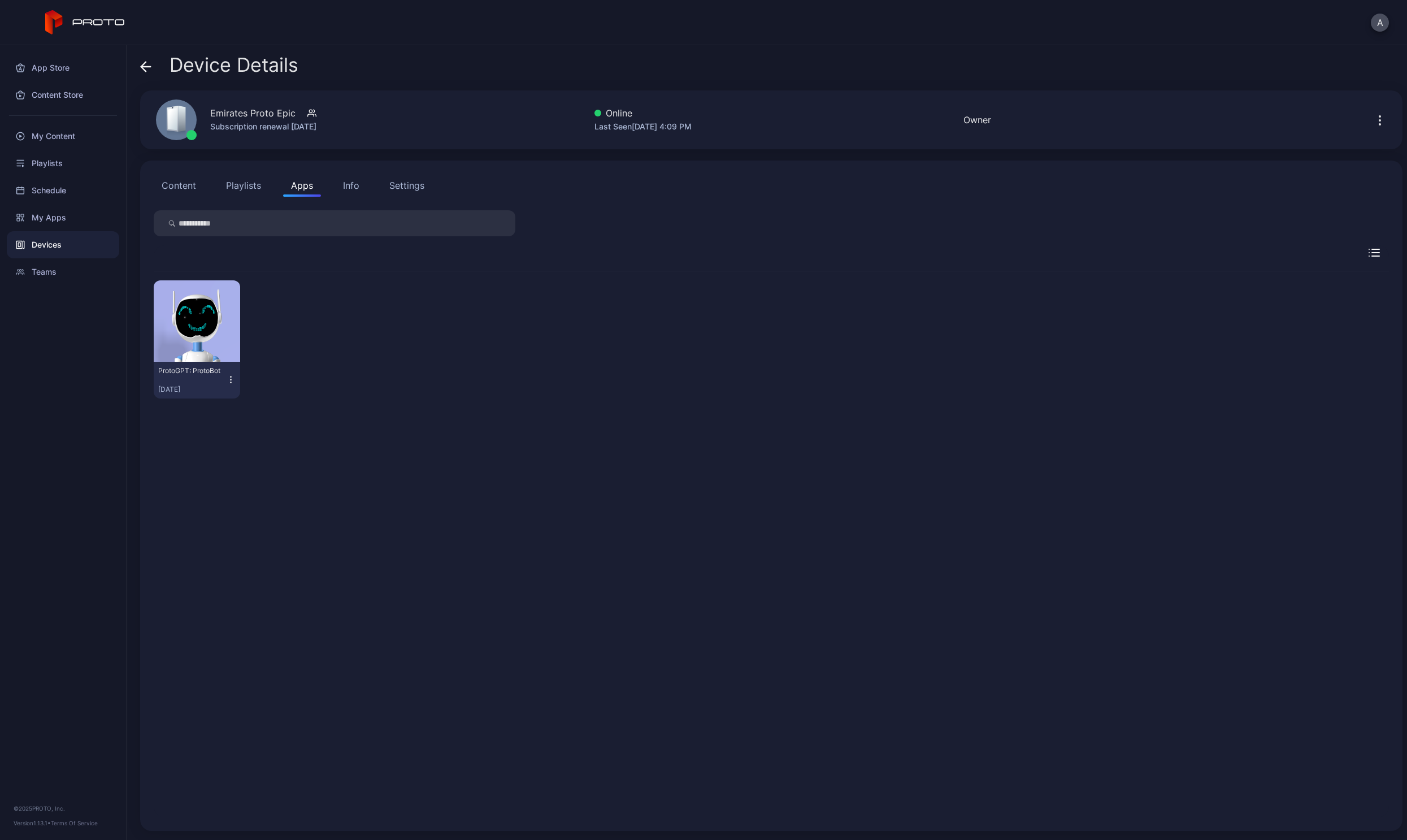
click at [231, 380] on icon "button" at bounding box center [231, 379] width 1 height 1
click at [201, 419] on button "Uninstall" at bounding box center [196, 418] width 96 height 36
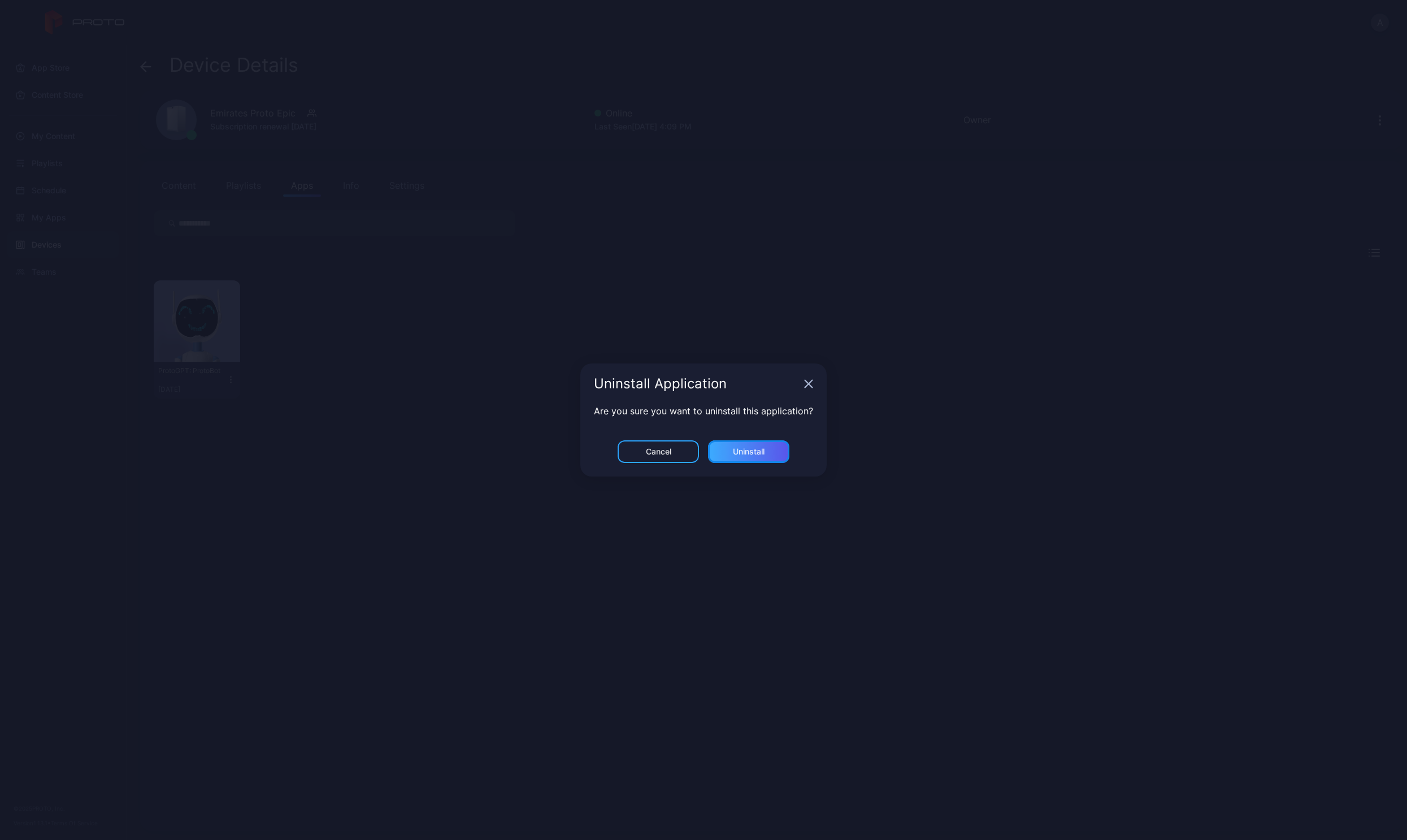
click at [752, 453] on div "Uninstall" at bounding box center [748, 451] width 32 height 9
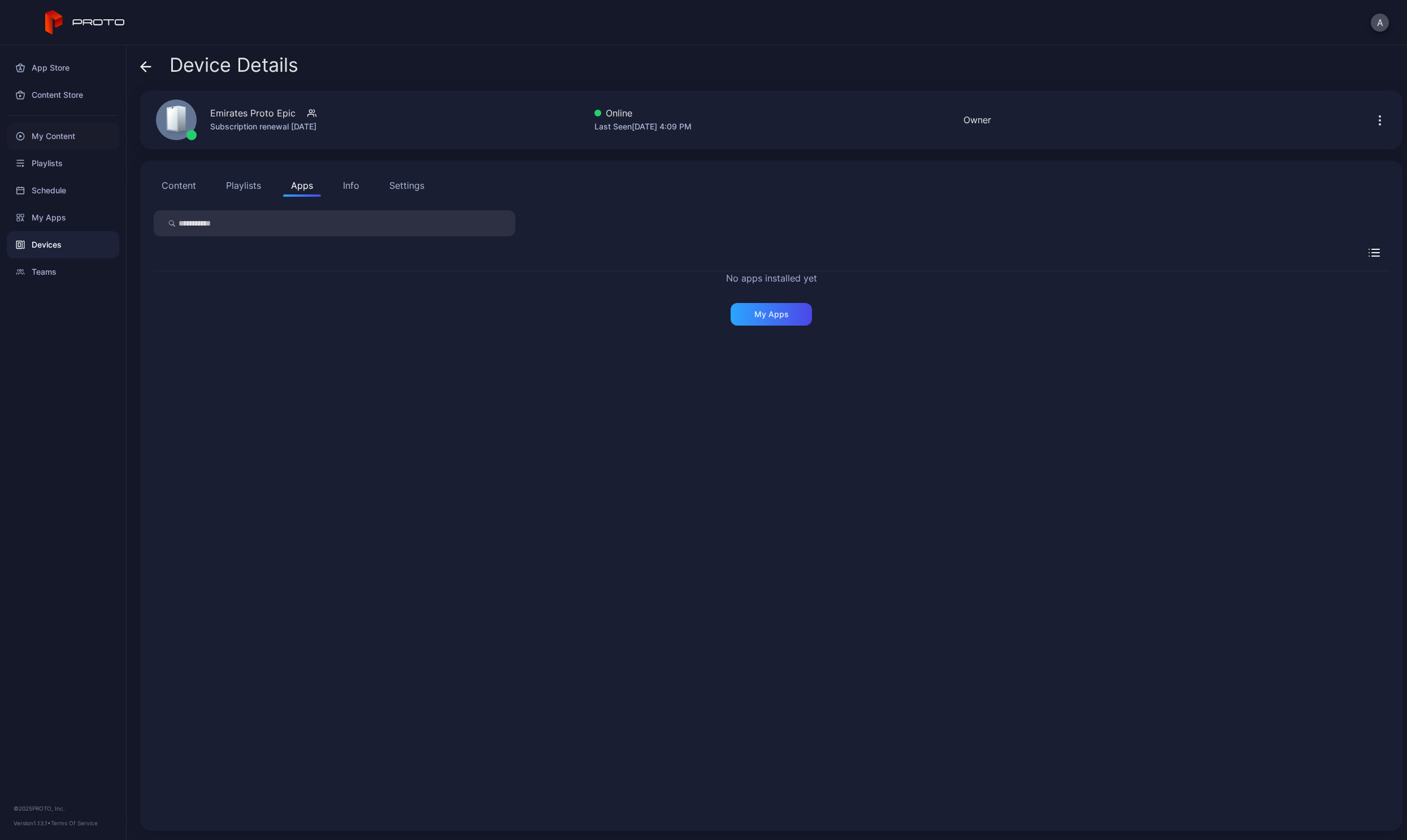
click at [76, 126] on div "My Content" at bounding box center [63, 136] width 112 height 27
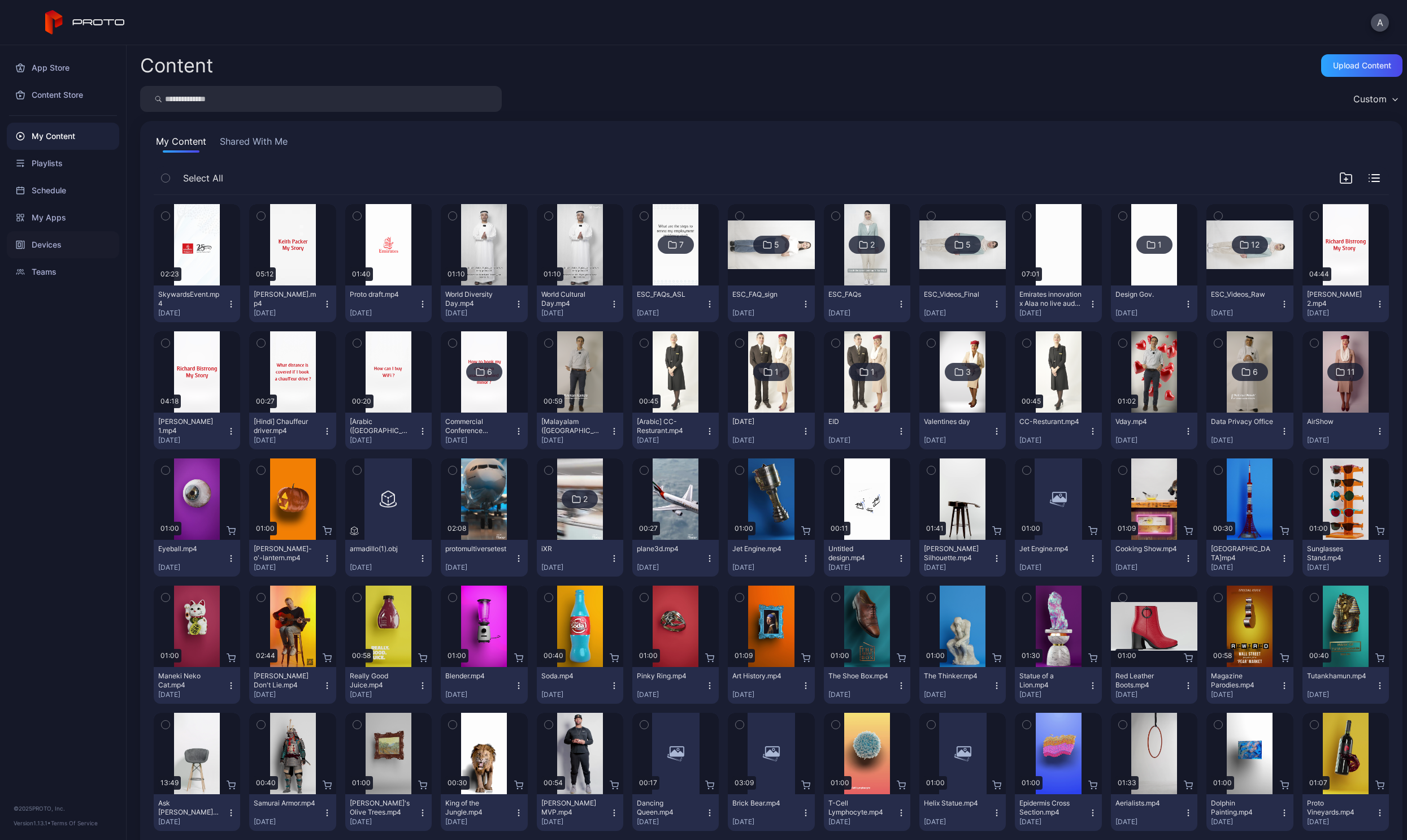
click at [36, 243] on div "Devices" at bounding box center [63, 244] width 112 height 27
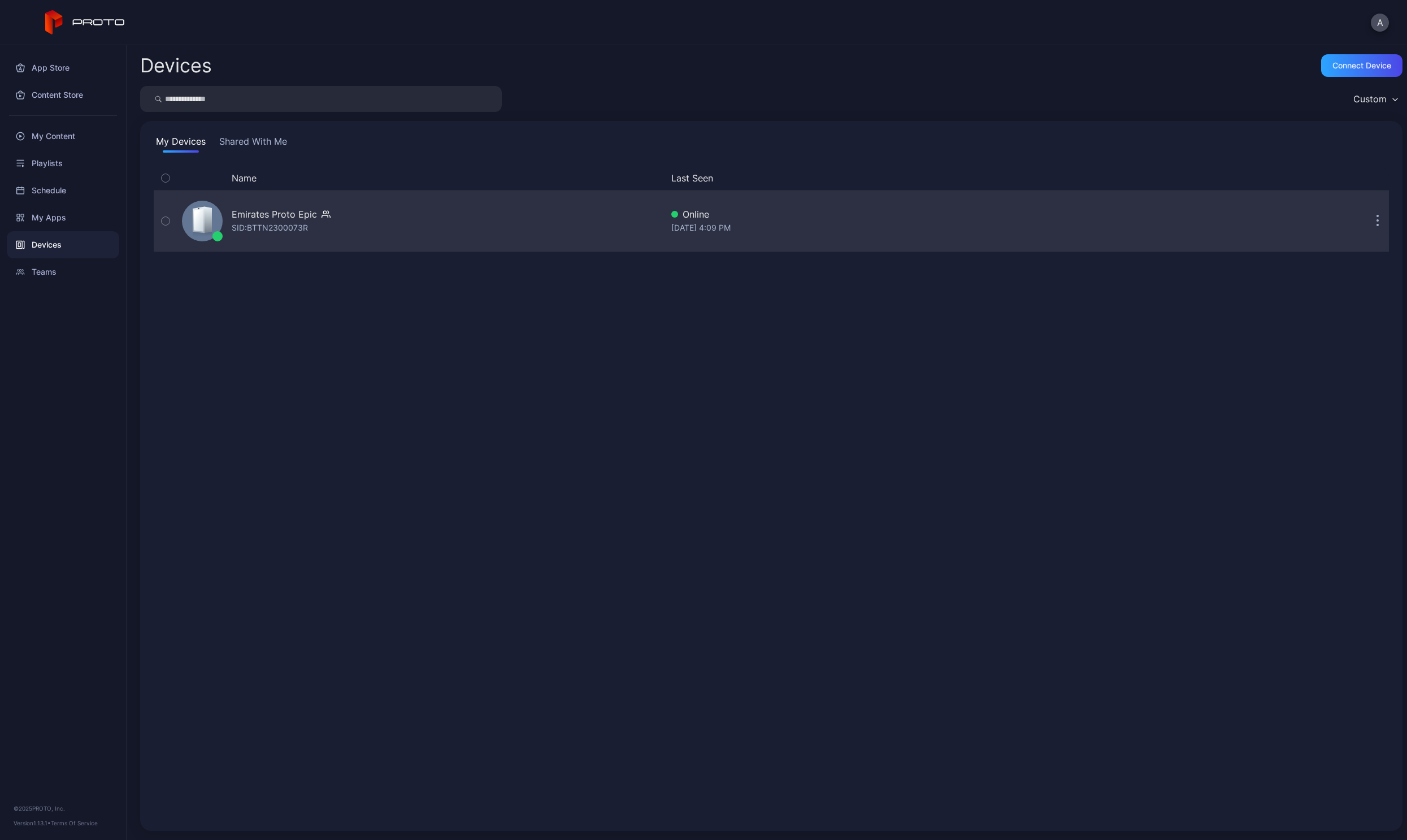
click at [336, 215] on div "Emirates Proto Epic SID: BTTN2300073R" at bounding box center [420, 221] width 485 height 57
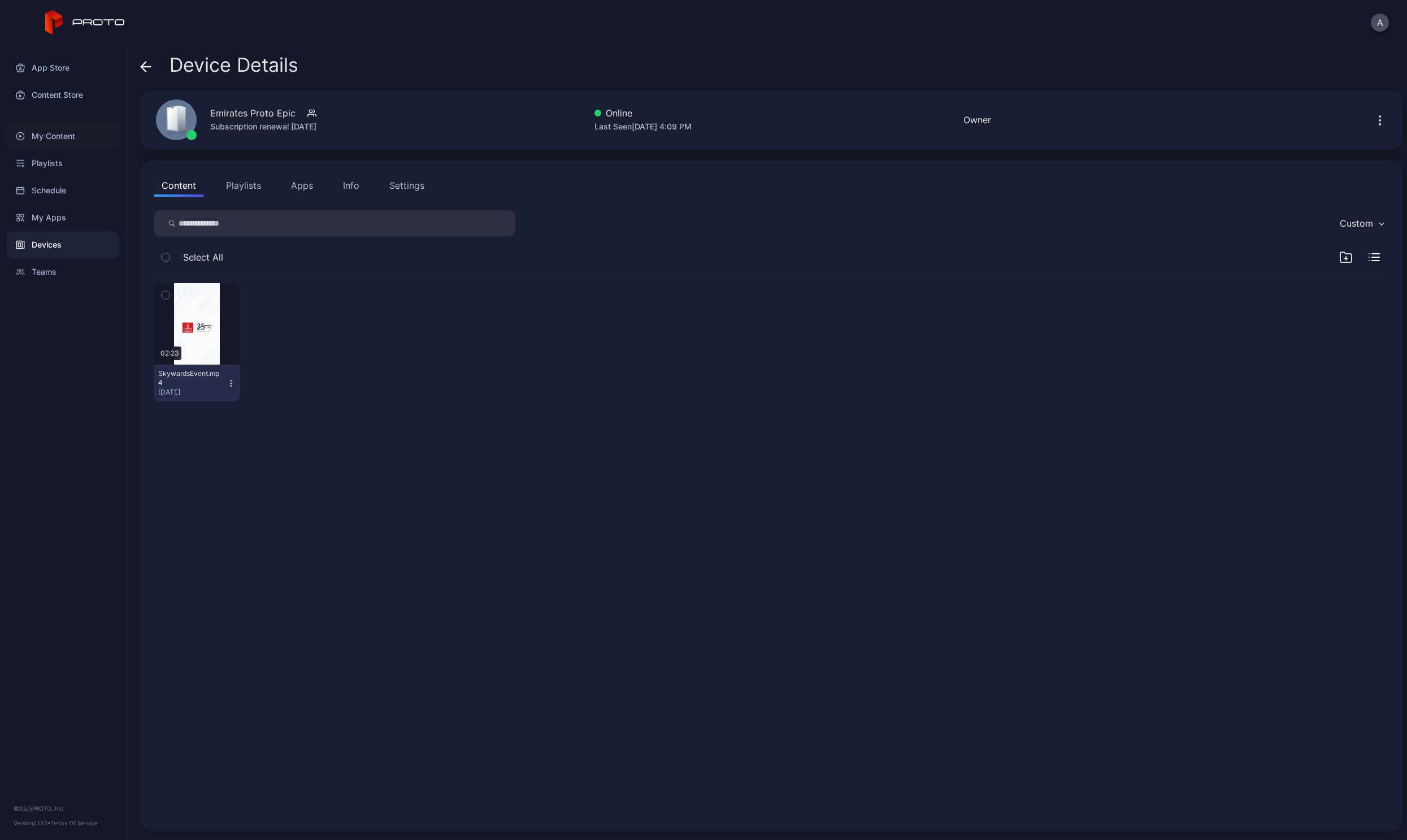
click at [60, 138] on div "My Content" at bounding box center [63, 136] width 112 height 27
